Goal: Transaction & Acquisition: Subscribe to service/newsletter

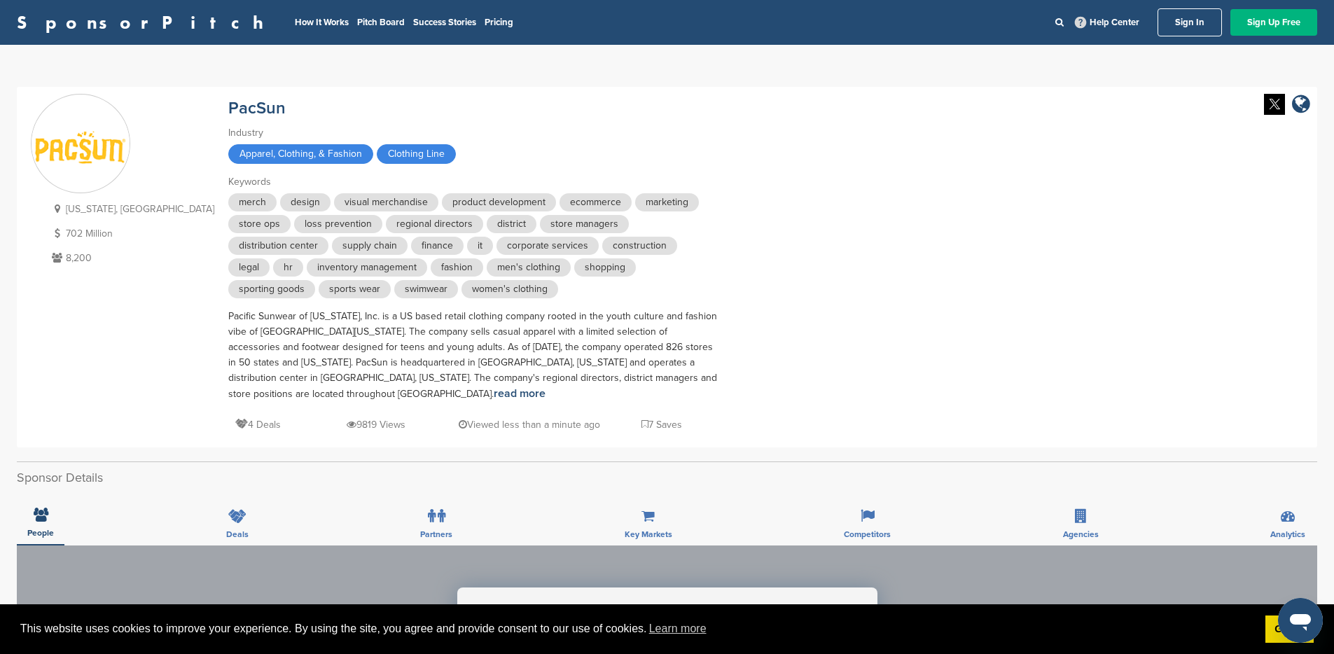
click at [1262, 22] on link "Sign Up Free" at bounding box center [1273, 22] width 87 height 27
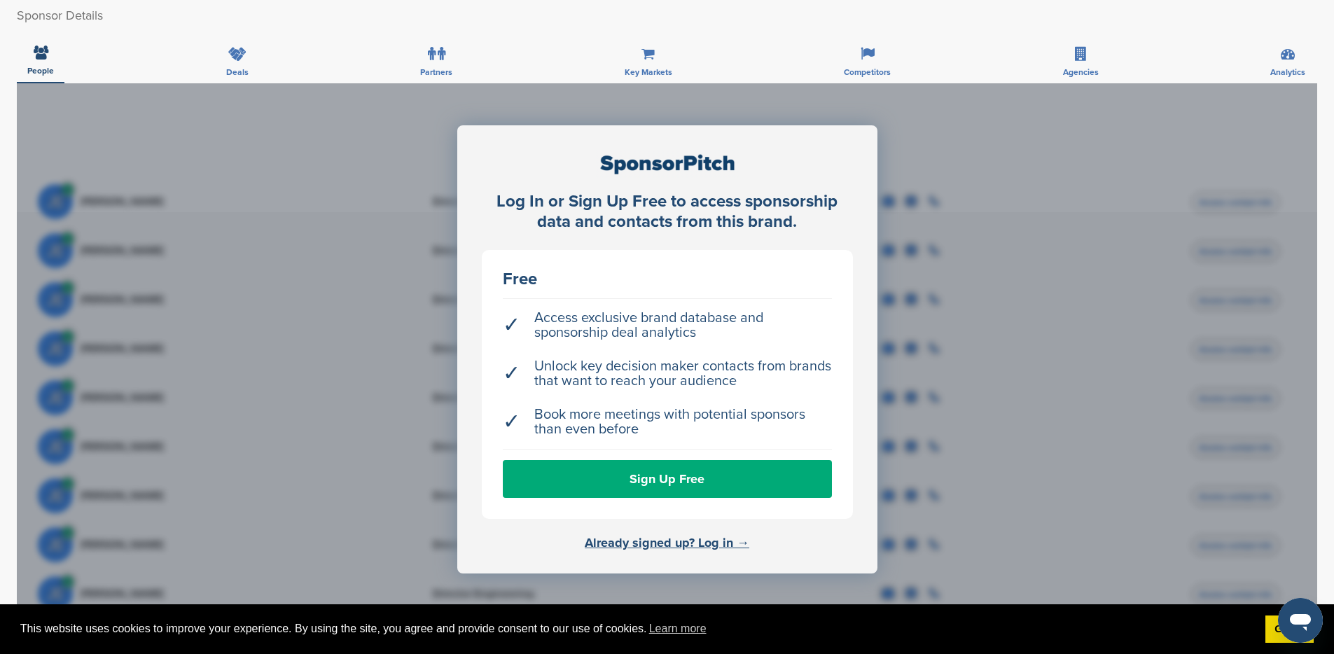
scroll to position [468, 0]
